Goal: Task Accomplishment & Management: Use online tool/utility

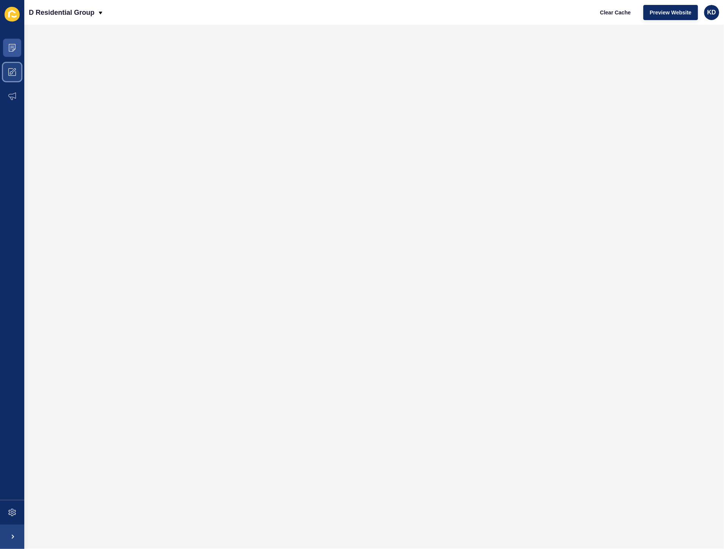
click at [18, 67] on span at bounding box center [12, 72] width 24 height 24
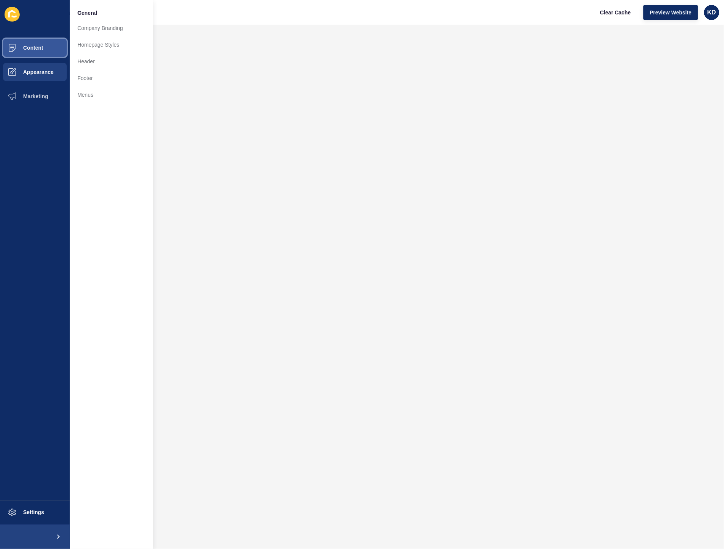
click at [29, 46] on span "Content" at bounding box center [21, 48] width 44 height 6
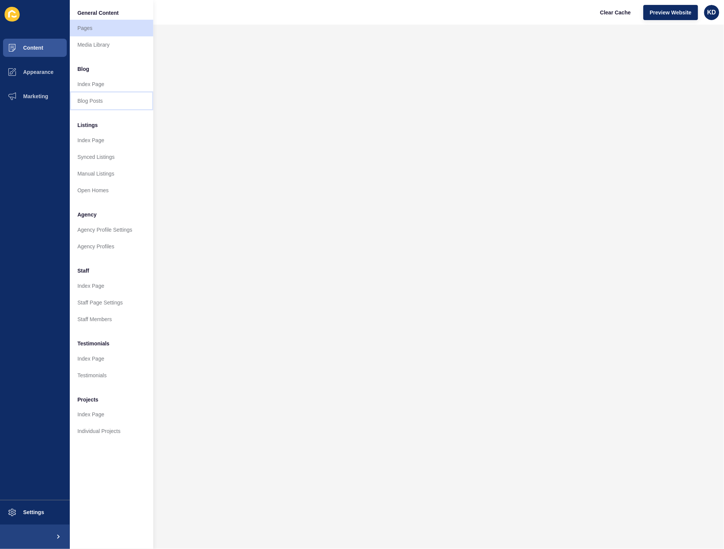
click at [82, 101] on link "Blog Posts" at bounding box center [111, 101] width 83 height 17
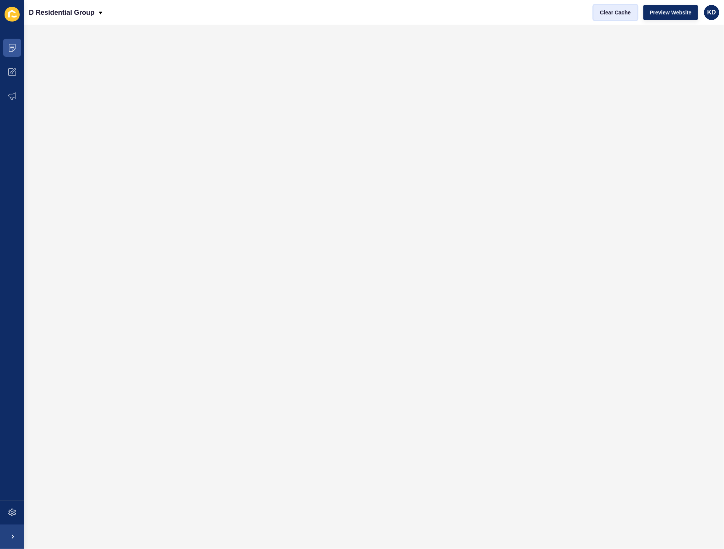
click at [610, 13] on span "Clear Cache" at bounding box center [615, 13] width 31 height 8
click at [605, 14] on span "Clear Cache" at bounding box center [615, 13] width 31 height 8
click at [612, 15] on span "Clear Cache" at bounding box center [615, 13] width 31 height 8
